Goal: Navigation & Orientation: Find specific page/section

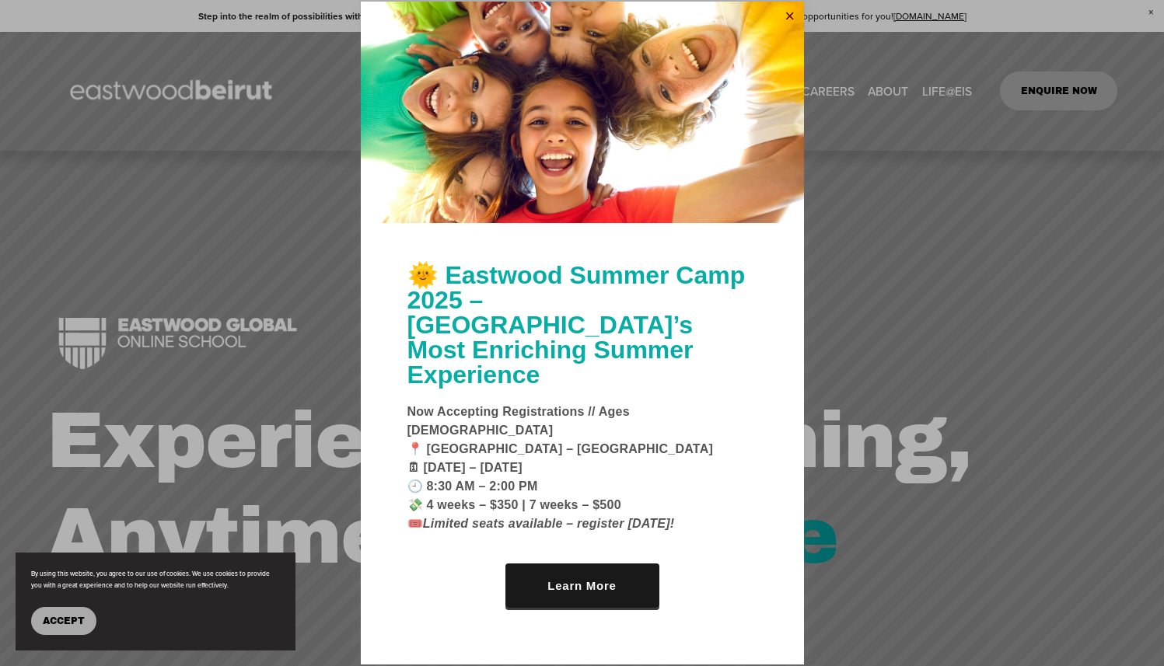
click at [791, 29] on link "Close" at bounding box center [789, 16] width 23 height 25
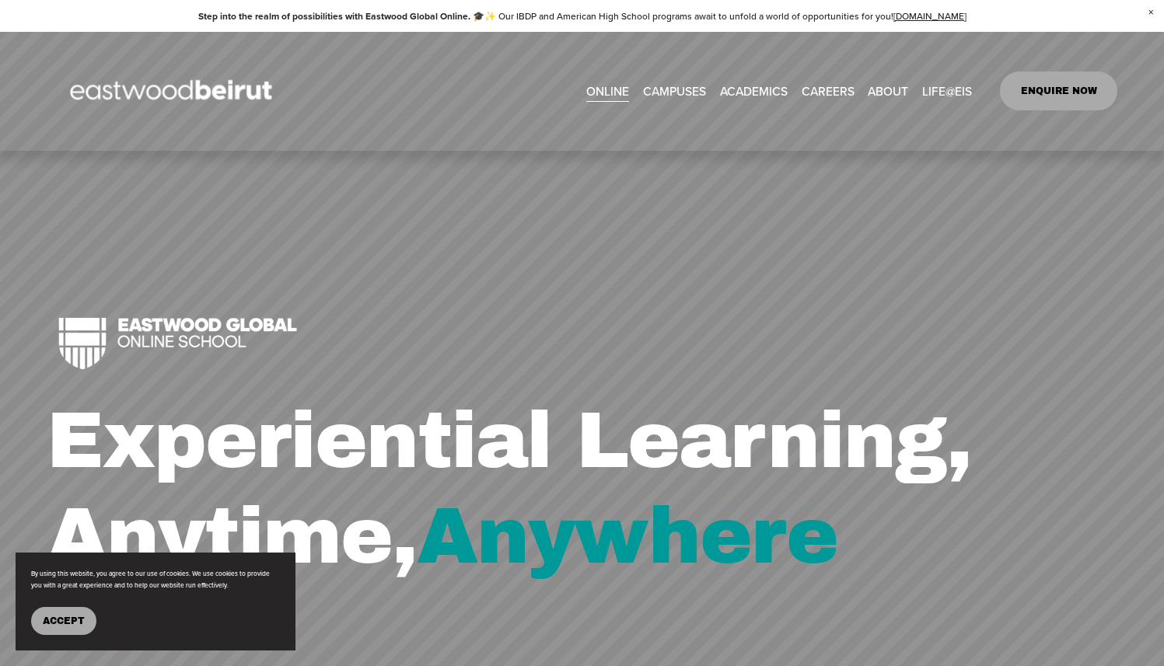
click at [203, 91] on img at bounding box center [173, 90] width 253 height 79
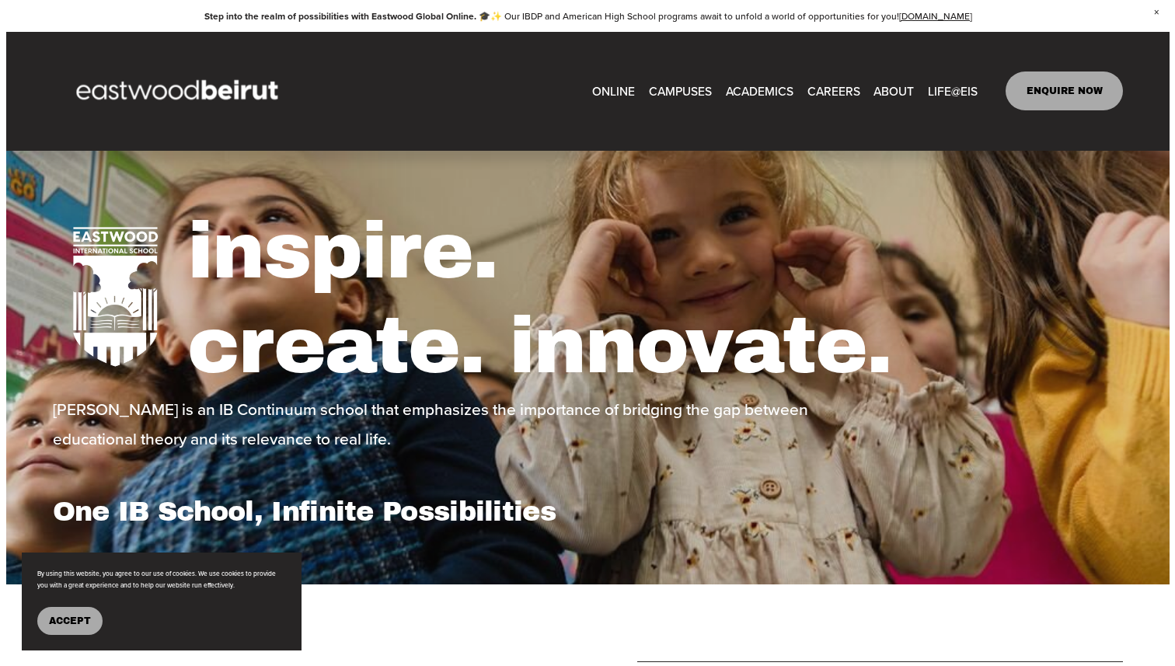
scroll to position [37, 0]
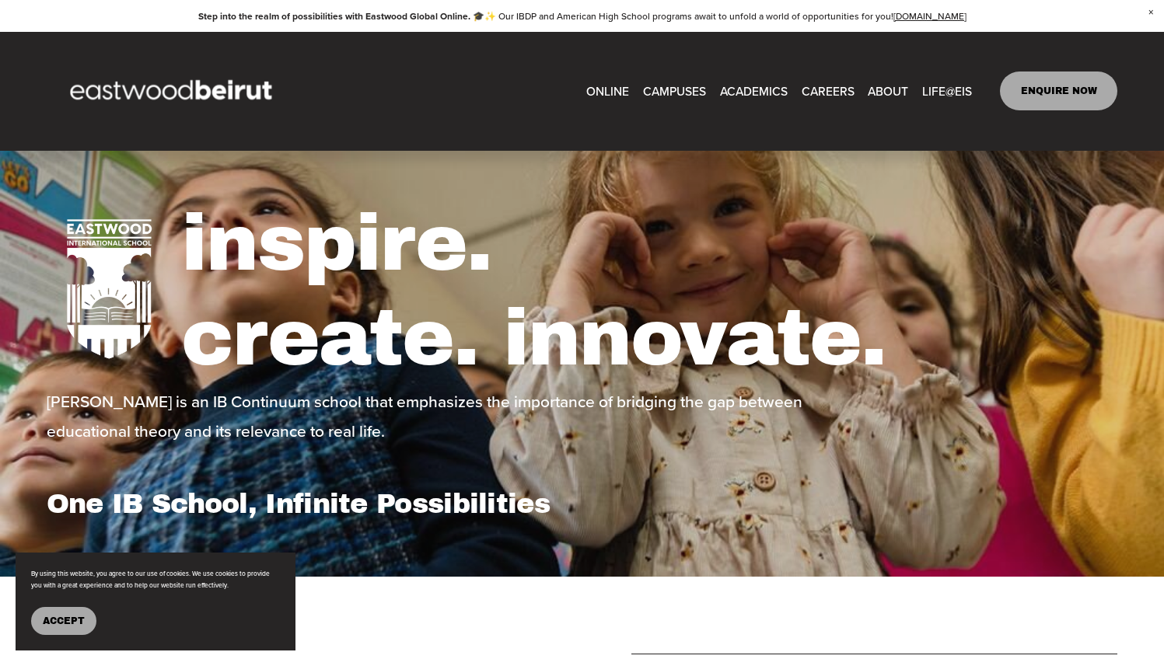
click at [529, 426] on p "[PERSON_NAME] is an IB Continuum school that emphasizes the importance of bridg…" at bounding box center [425, 416] width 756 height 59
